Goal: Find specific page/section: Find specific page/section

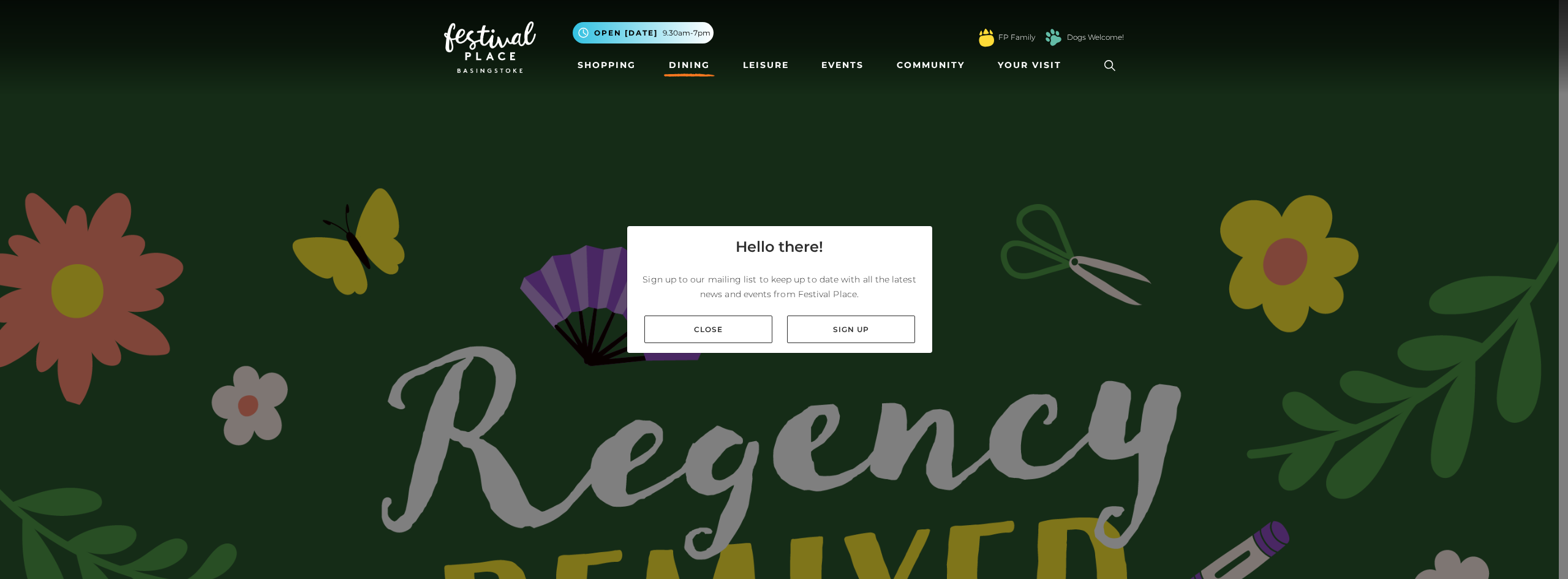
click at [689, 67] on link "Dining" at bounding box center [689, 66] width 51 height 23
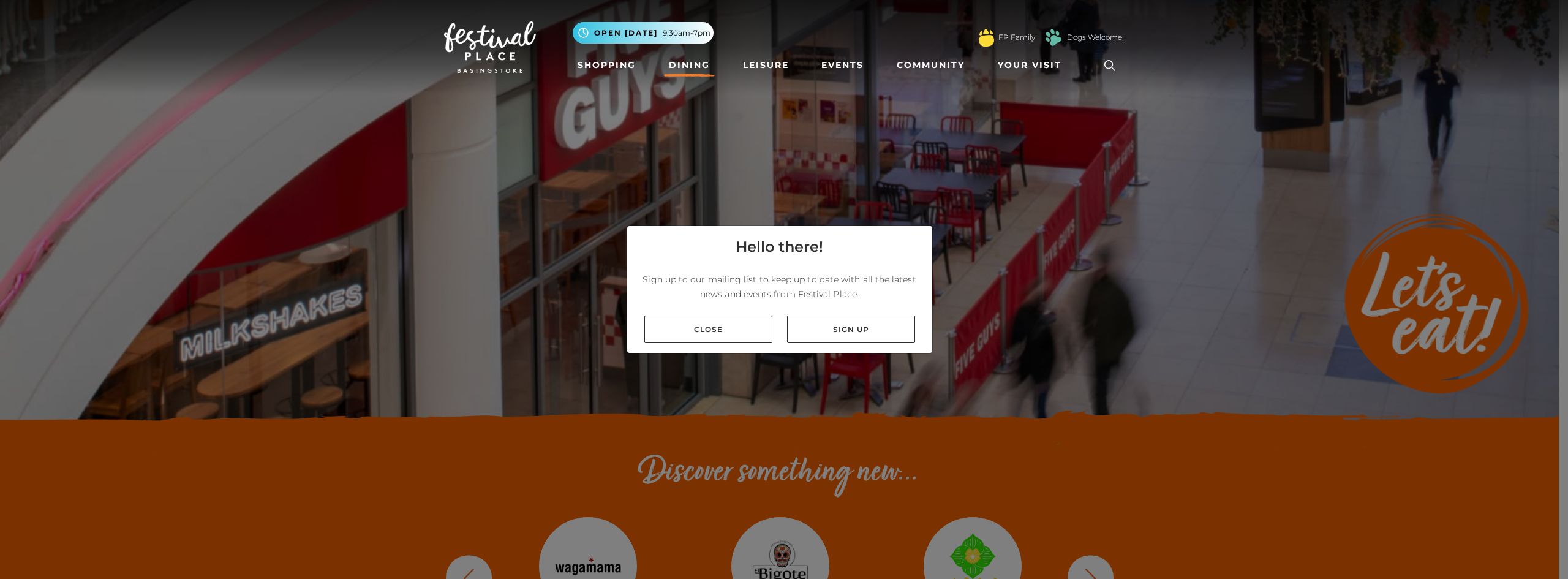
click at [730, 308] on div "Close Sign up" at bounding box center [780, 329] width 305 height 47
click at [726, 327] on link "Close" at bounding box center [708, 329] width 128 height 27
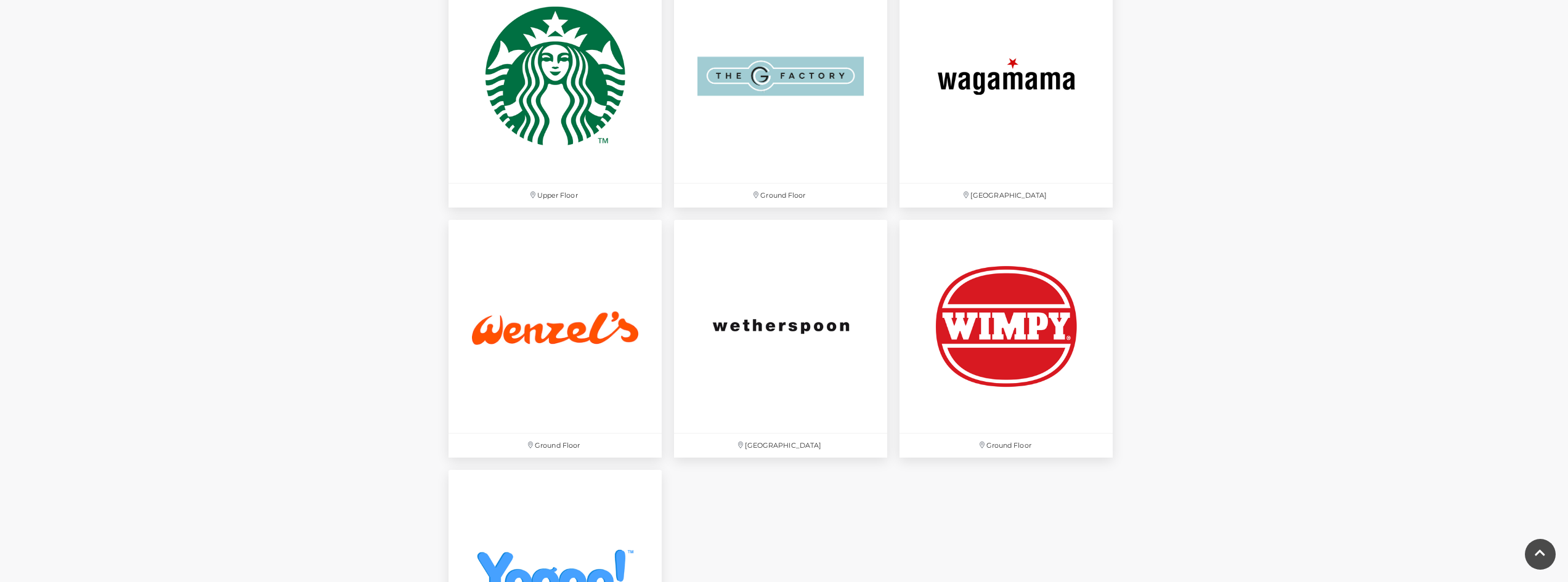
scroll to position [3818, 0]
